Goal: Information Seeking & Learning: Learn about a topic

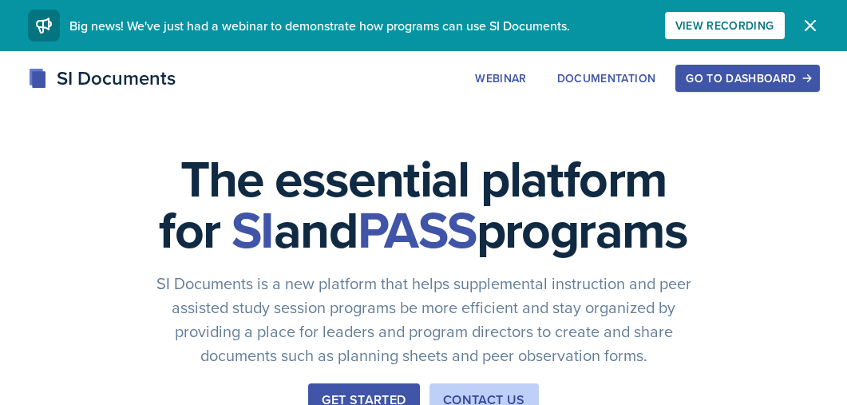
click at [752, 88] on button "Go to Dashboard" at bounding box center [747, 78] width 144 height 27
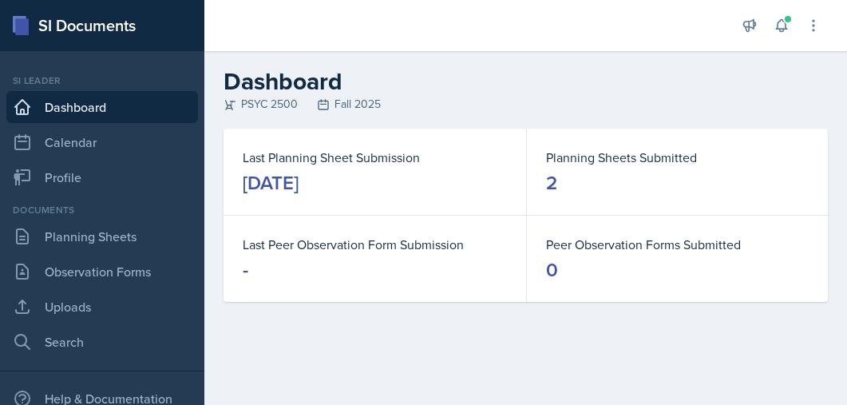
click at [248, 191] on div "[DATE]" at bounding box center [271, 183] width 56 height 26
click at [557, 189] on dd "2" at bounding box center [677, 183] width 263 height 26
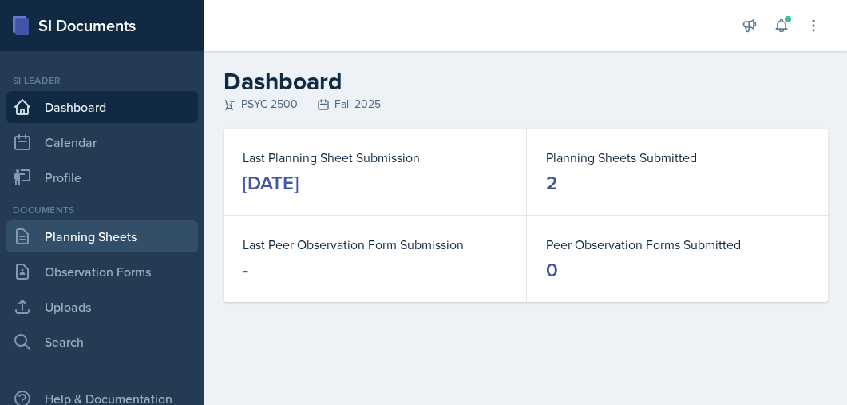
click at [78, 242] on link "Planning Sheets" at bounding box center [102, 236] width 192 height 32
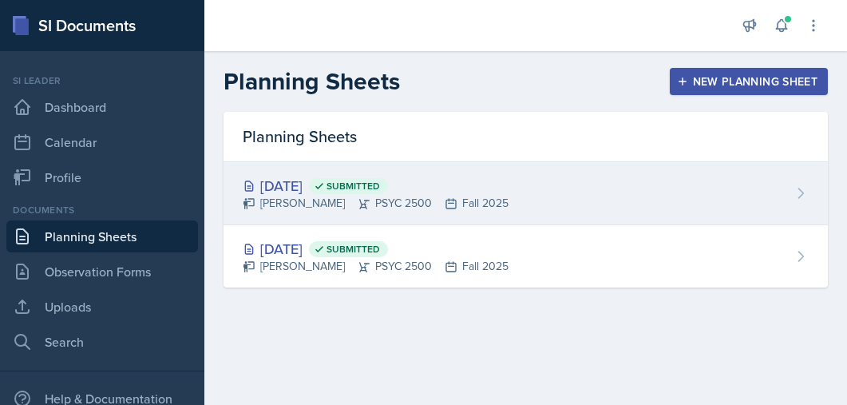
click at [482, 199] on div "[PERSON_NAME] PSYC 2500 Fall 2025" at bounding box center [376, 203] width 266 height 17
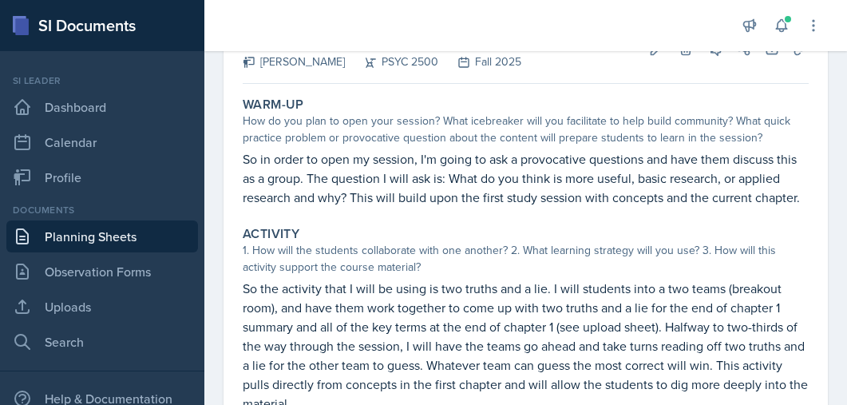
scroll to position [120, 0]
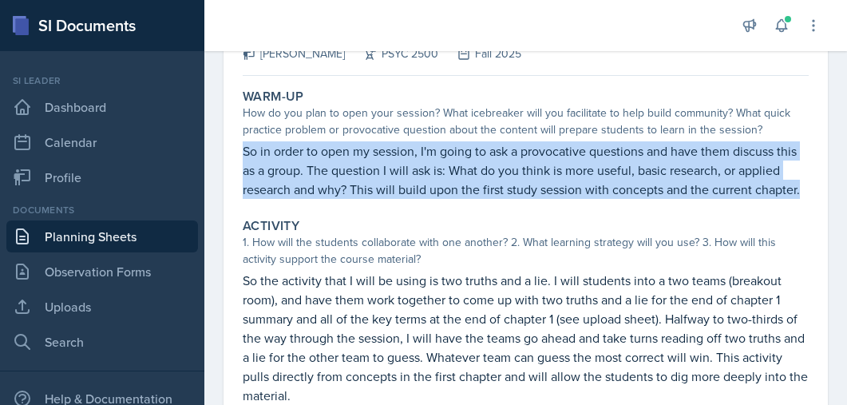
drag, startPoint x: 799, startPoint y: 196, endPoint x: 223, endPoint y: 158, distance: 576.6
click at [223, 158] on div "[DATE] Submitted [PERSON_NAME] PSYC 2500 Fall 2025 Edit Delete View Comments Co…" at bounding box center [525, 320] width 604 height 628
copy p "So in order to open my session, I'm going to ask a provocative questions and ha…"
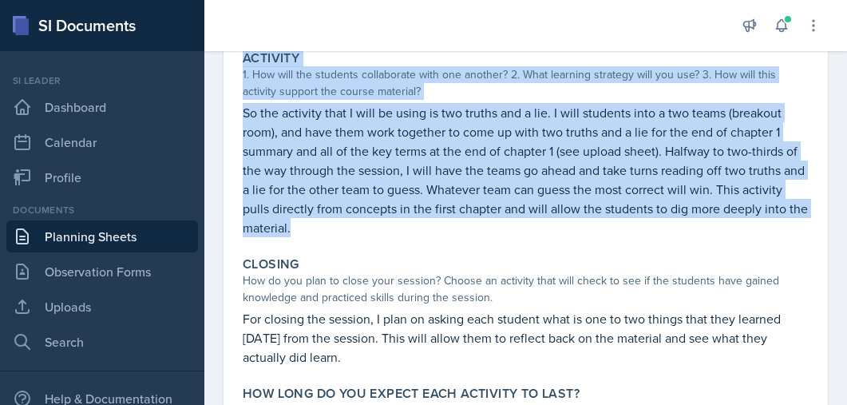
scroll to position [278, 0]
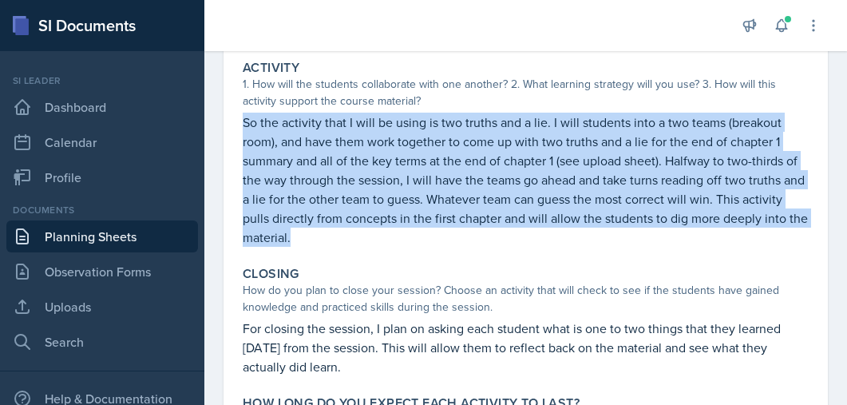
drag, startPoint x: 305, startPoint y: 172, endPoint x: 237, endPoint y: 127, distance: 81.2
click at [237, 127] on div "Activity 1. How will the students collaborate with one another? 2. What learnin…" at bounding box center [525, 152] width 579 height 199
copy p "So the activity that I will be using is two truths and a lie. I will students i…"
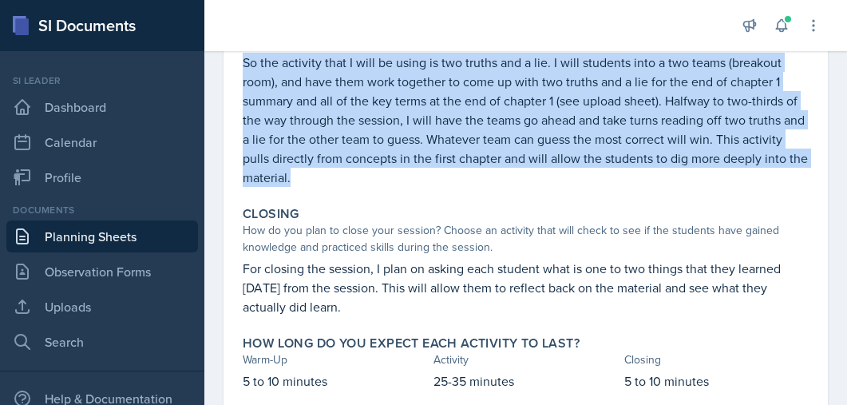
scroll to position [344, 0]
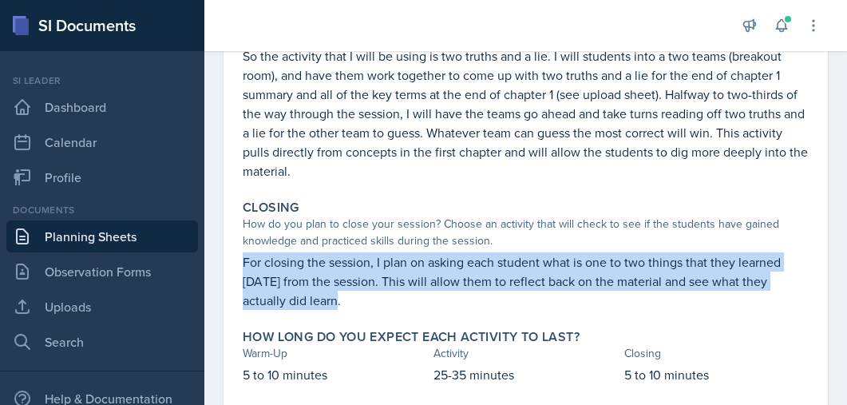
drag, startPoint x: 312, startPoint y: 303, endPoint x: 237, endPoint y: 263, distance: 85.0
click at [237, 263] on div "Closing How do you plan to close your session? Choose an activity that will che…" at bounding box center [525, 254] width 579 height 123
copy p "For closing the session, I plan on asking each student what is one to two thing…"
